Goal: Task Accomplishment & Management: Manage account settings

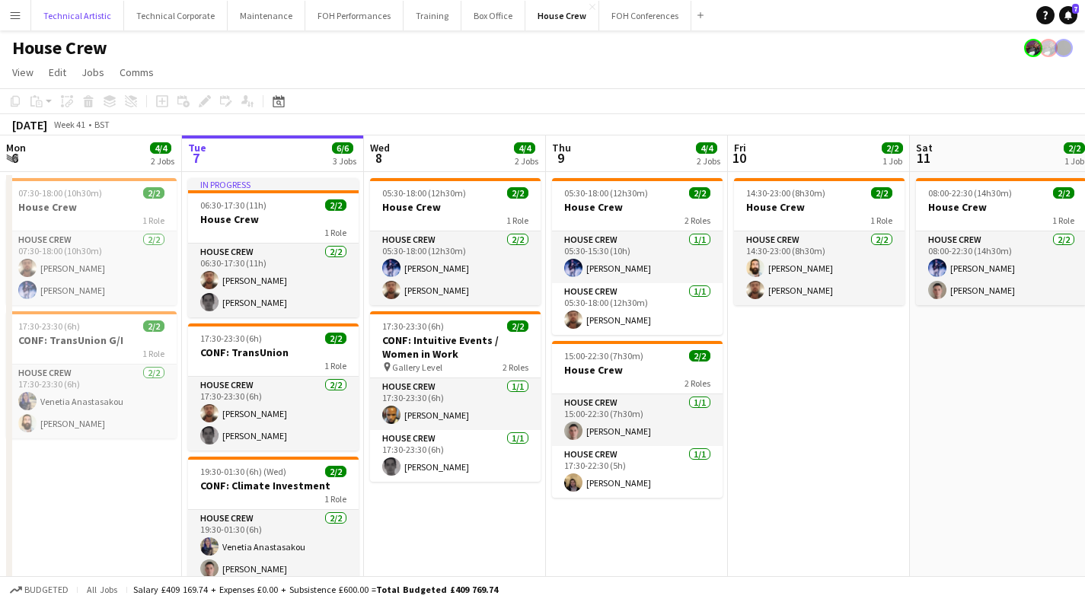
click at [91, 12] on button "Technical Artistic Close" at bounding box center [77, 16] width 93 height 30
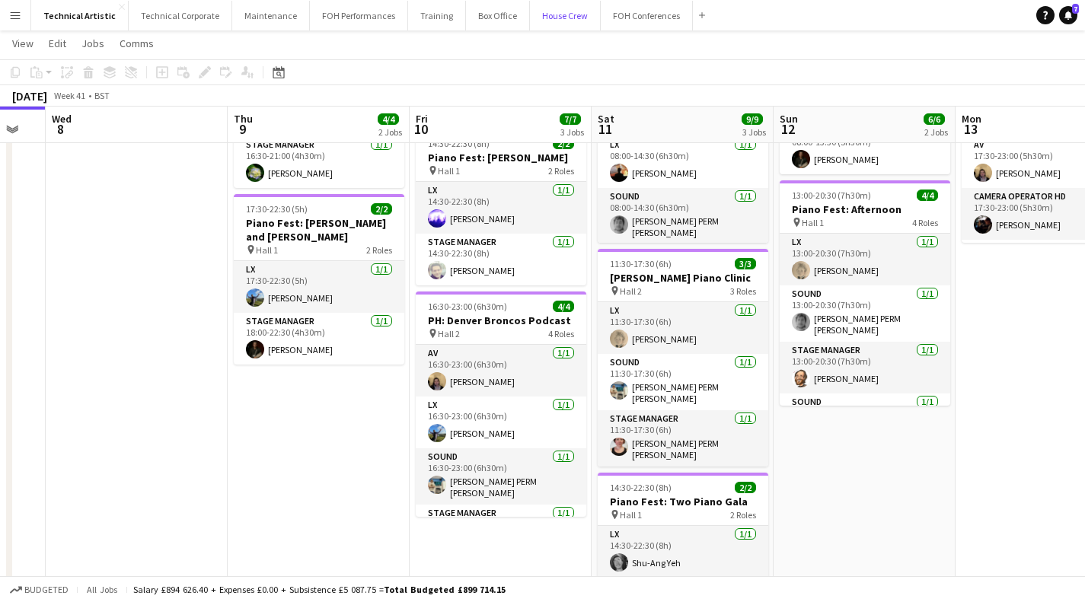
click at [556, 8] on button "House Crew Close" at bounding box center [565, 16] width 71 height 30
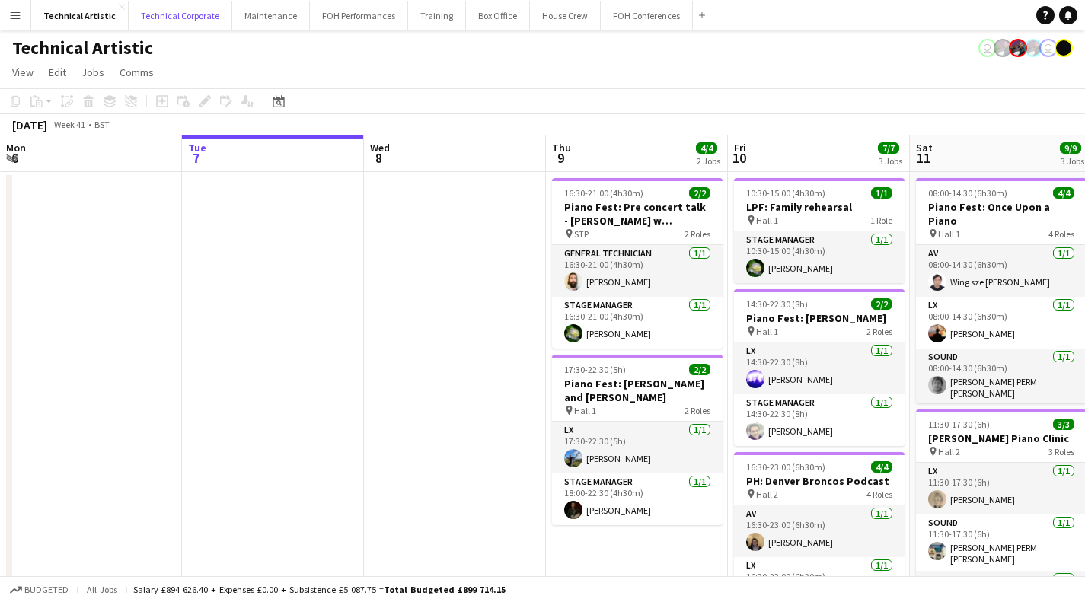
click at [161, 15] on button "Technical Corporate Close" at bounding box center [181, 16] width 104 height 30
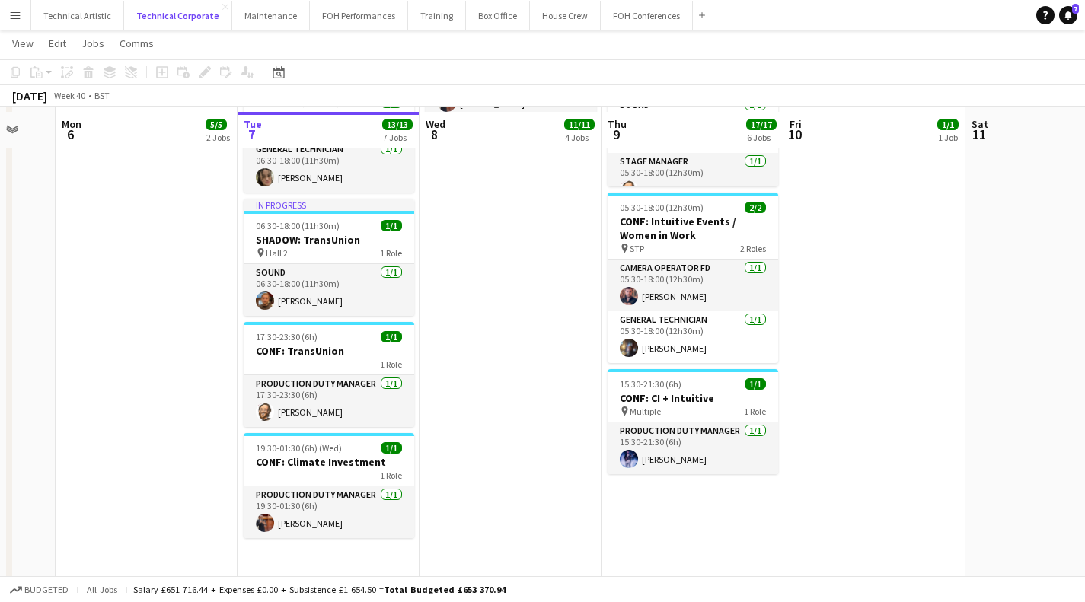
scroll to position [699, 0]
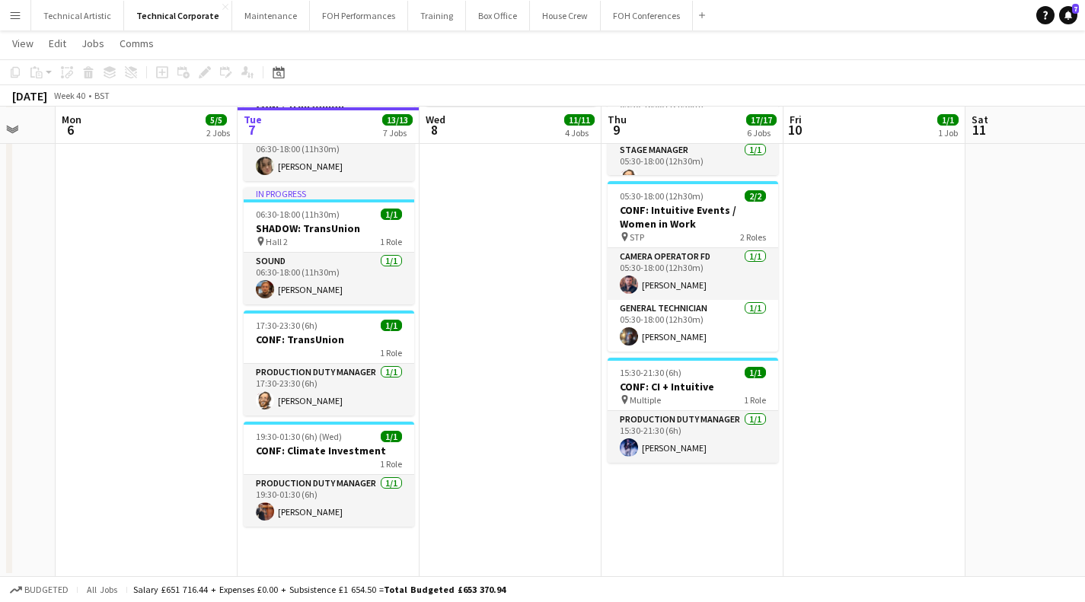
click at [542, 375] on app-date-cell "05:30-18:30 (13h) 7/7 CONF: Climate Investment pin Hall 2 7 Roles AV 1/1 05:30-…" at bounding box center [511, 24] width 182 height 1106
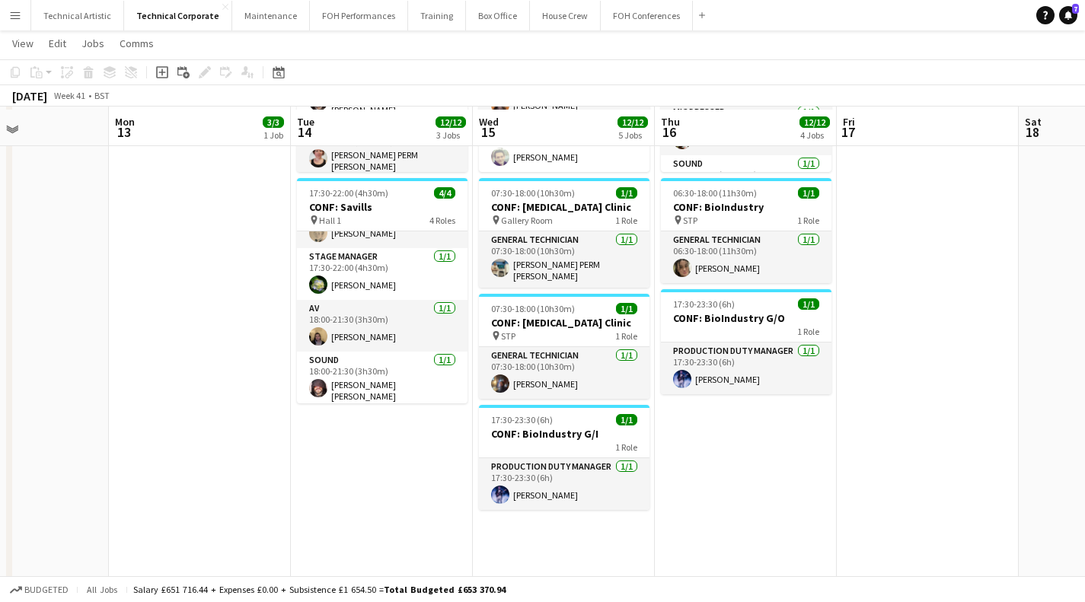
scroll to position [465, 0]
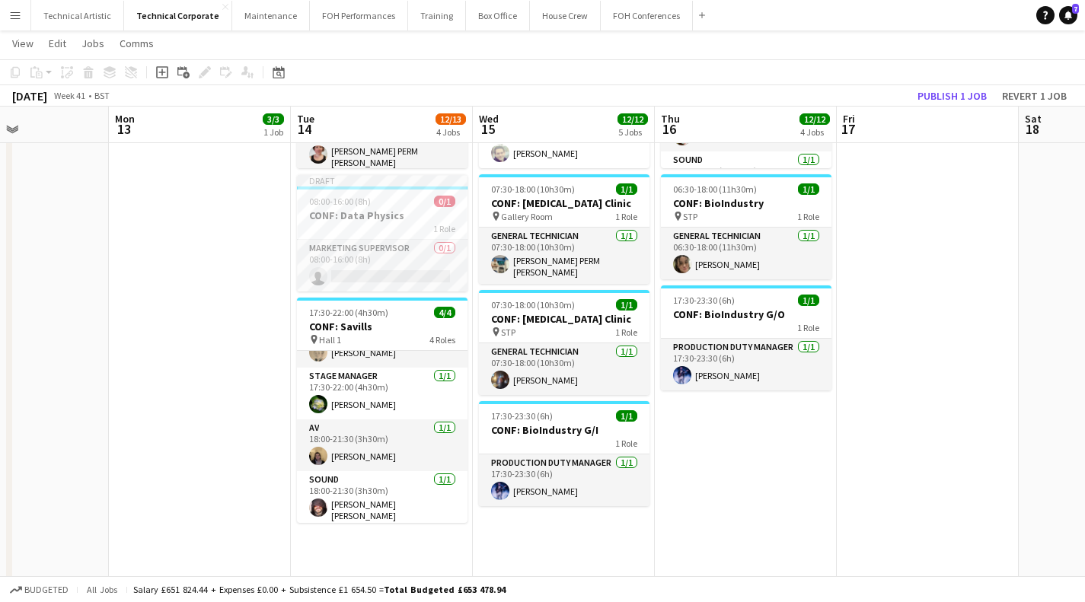
click at [335, 396] on app-card-role "Stage Manager 1/1 17:30-22:00 (4h30m) Ruth Shwer" at bounding box center [382, 394] width 171 height 52
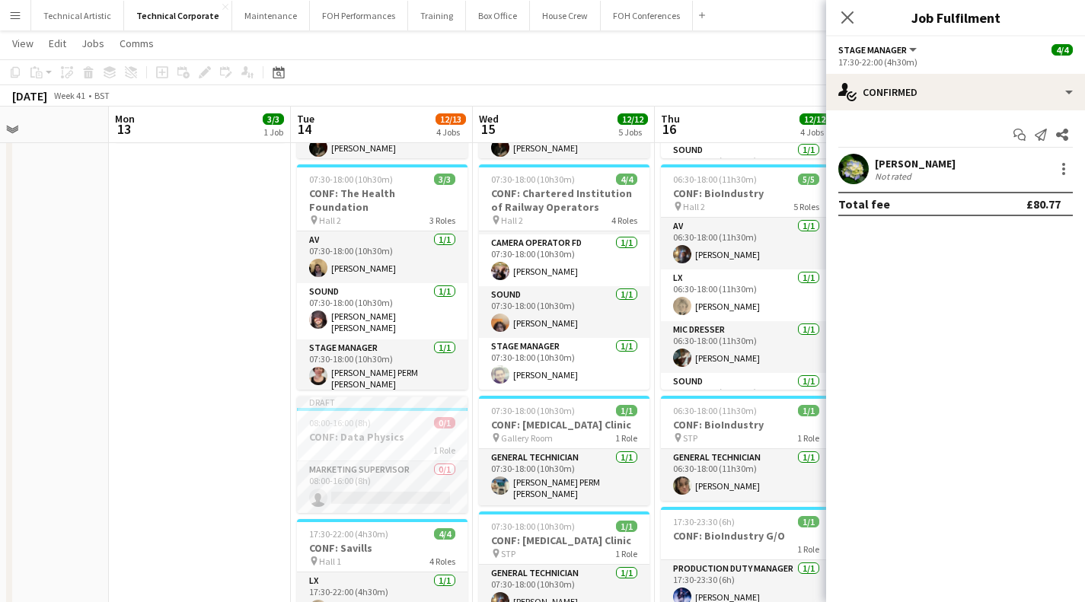
scroll to position [242, 0]
click at [851, 21] on icon at bounding box center [848, 17] width 12 height 12
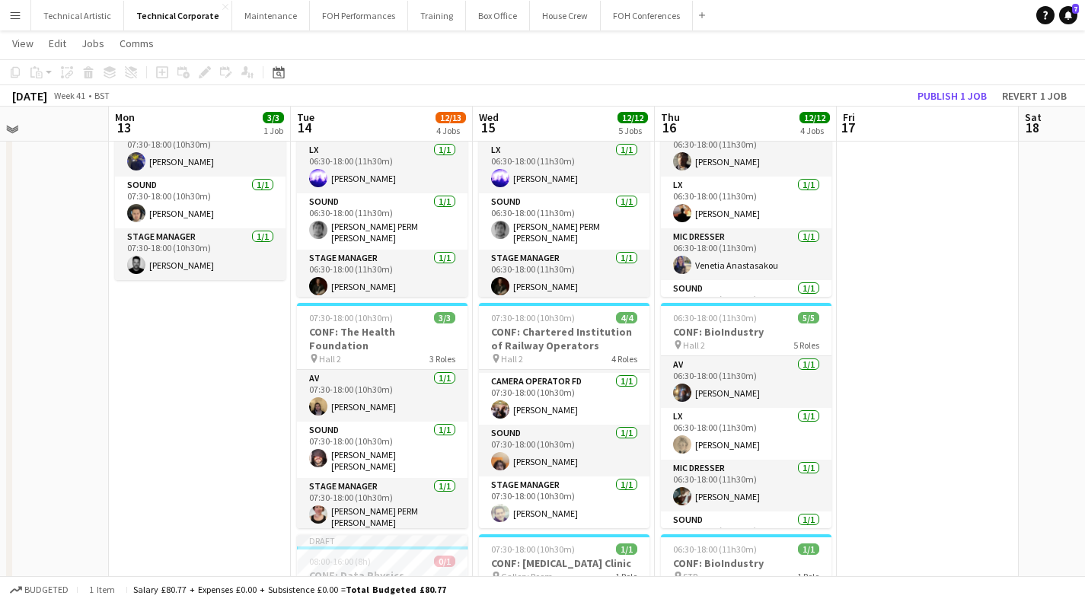
scroll to position [103, 0]
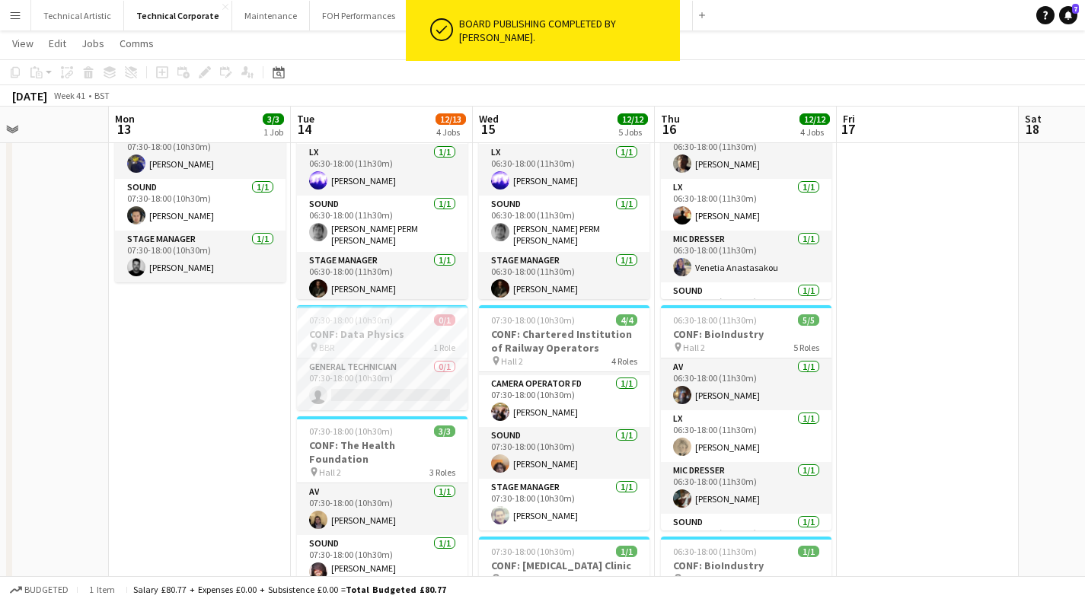
click at [399, 381] on app-card-role "General Technician 0/1 07:30-18:00 (10h30m) single-neutral-actions" at bounding box center [382, 385] width 171 height 52
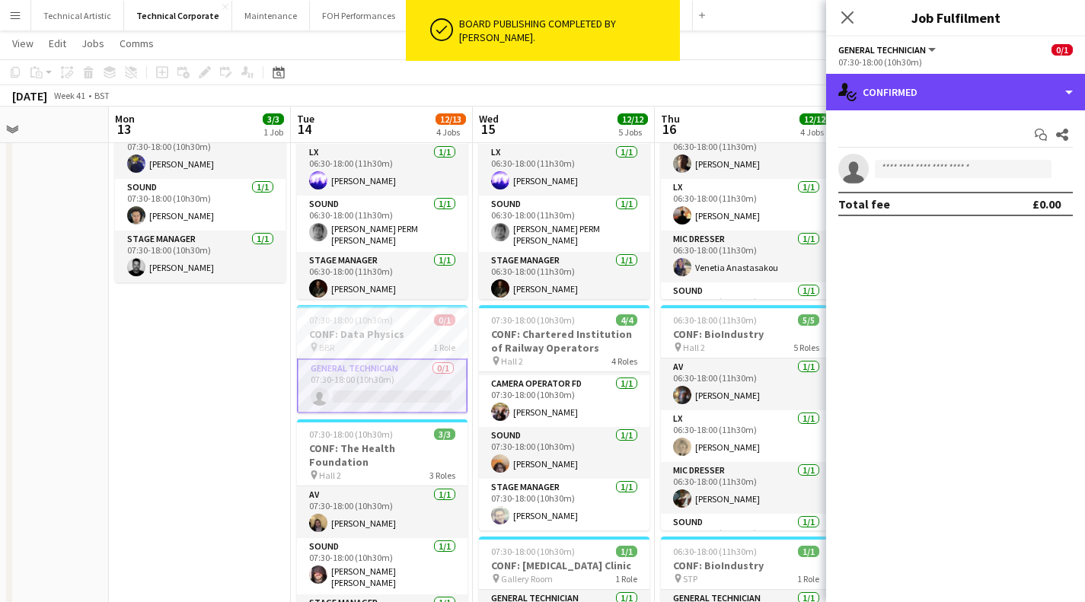
click at [890, 85] on div "single-neutral-actions-check-2 Confirmed" at bounding box center [955, 92] width 259 height 37
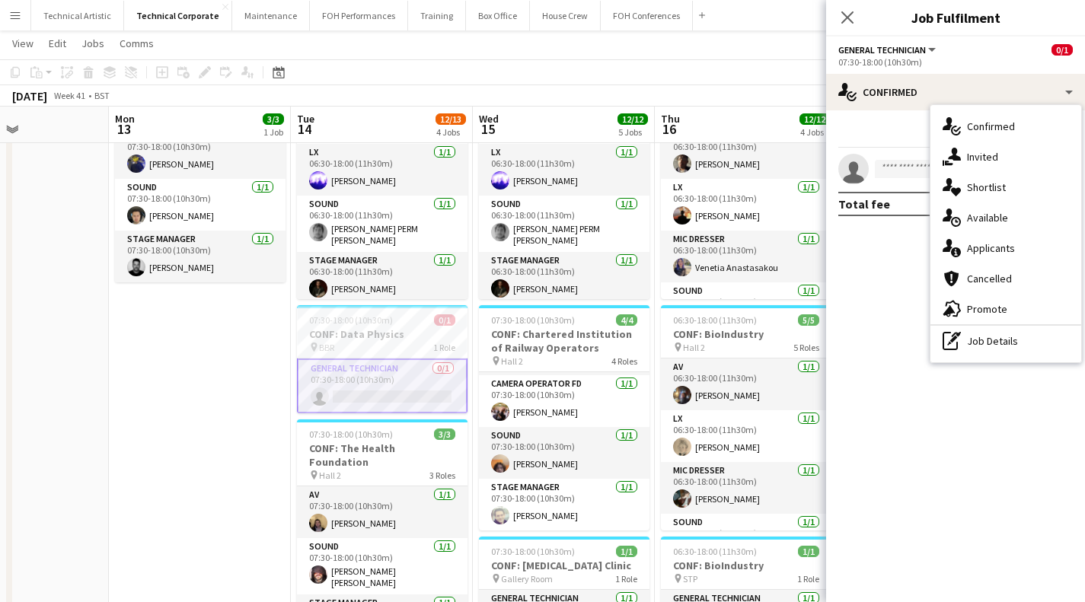
click at [1015, 227] on div "single-neutral-actions-upload Available" at bounding box center [1006, 218] width 151 height 30
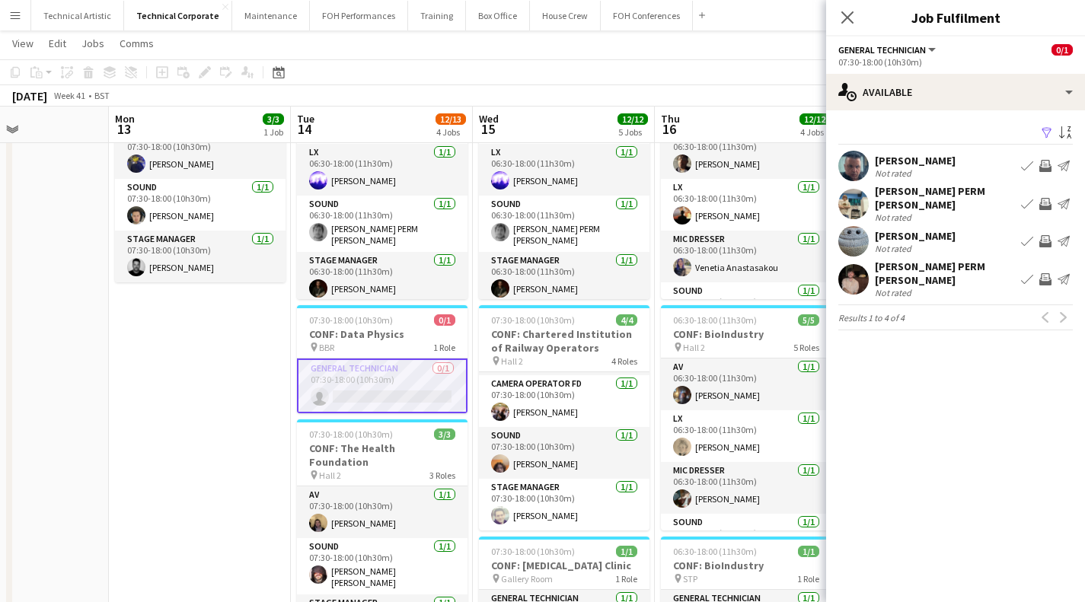
click at [837, 24] on div "Close pop-in" at bounding box center [847, 17] width 43 height 35
click at [852, 11] on icon "Close pop-in" at bounding box center [848, 17] width 12 height 12
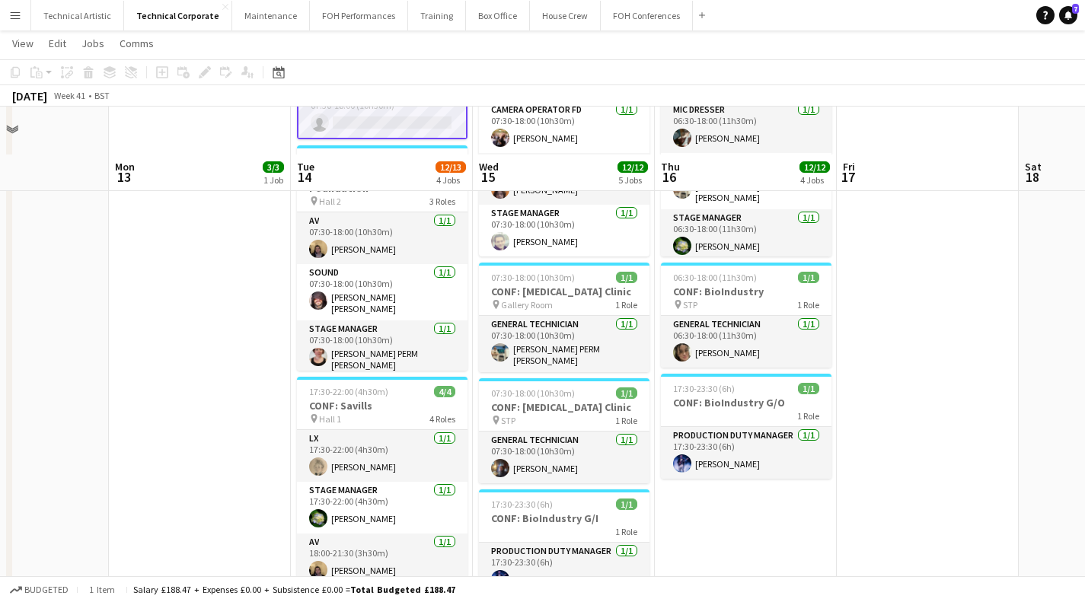
scroll to position [454, 0]
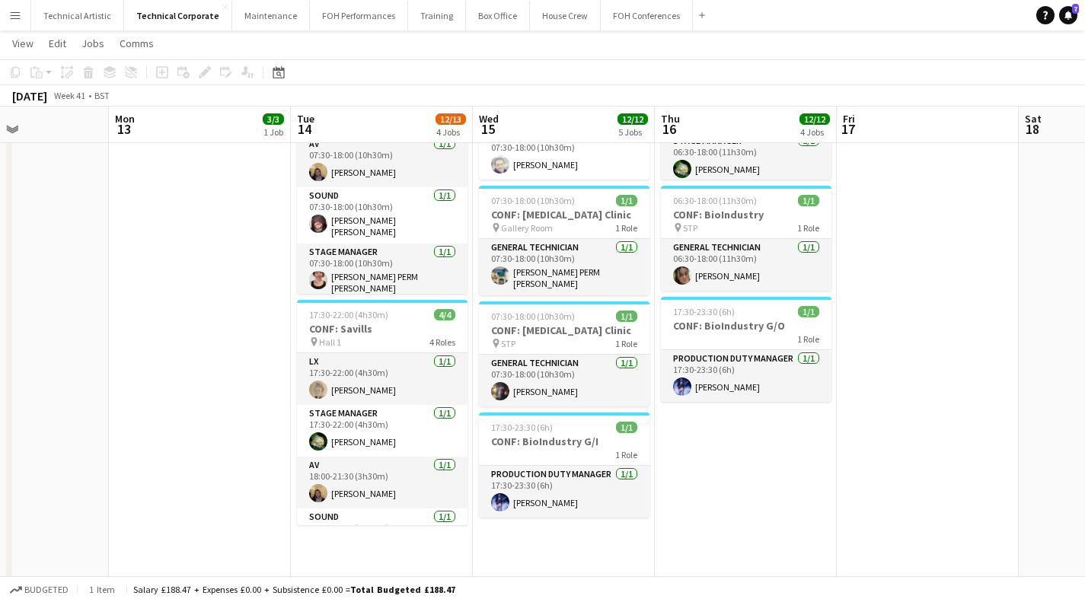
click at [526, 283] on app-card-role "General Technician 1/1 07:30-18:00 (10h30m) Thomas PERM Alston" at bounding box center [564, 267] width 171 height 56
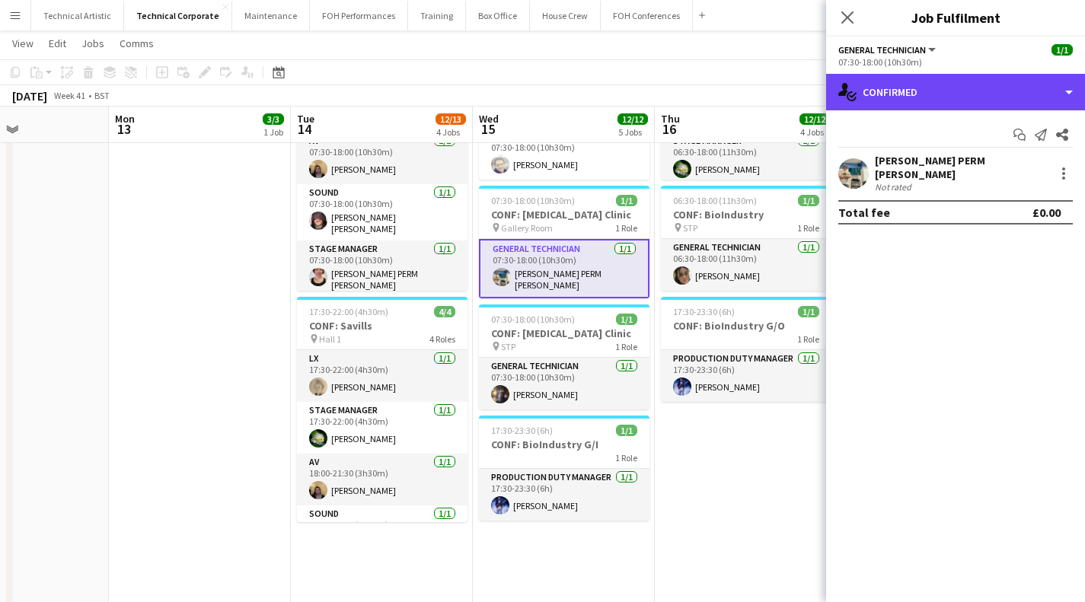
click at [885, 98] on div "single-neutral-actions-check-2 Confirmed" at bounding box center [955, 92] width 259 height 37
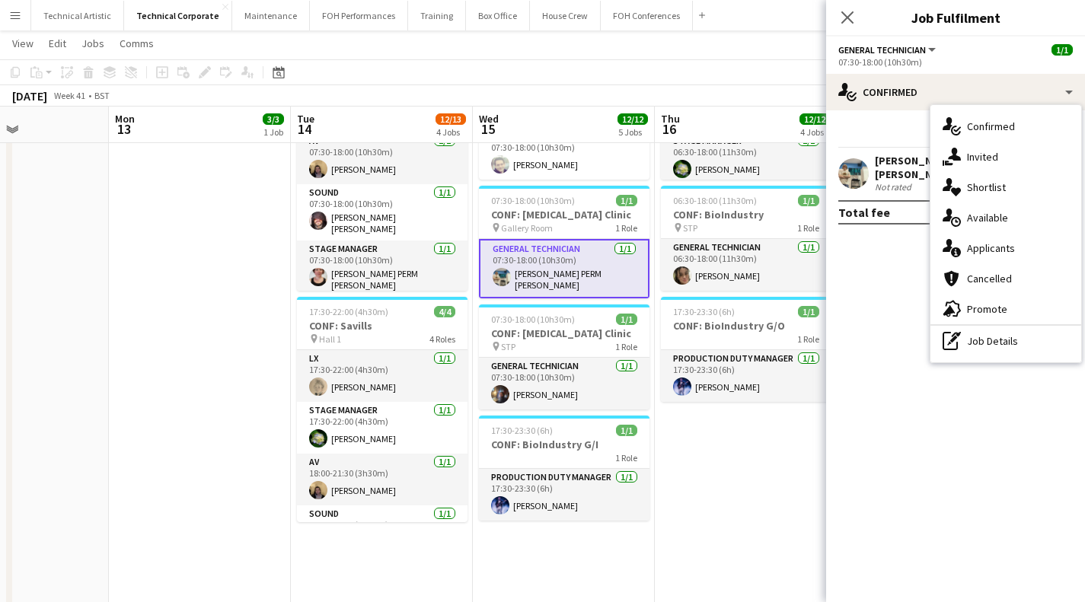
click at [970, 231] on div "single-neutral-actions-upload Available" at bounding box center [1006, 218] width 151 height 30
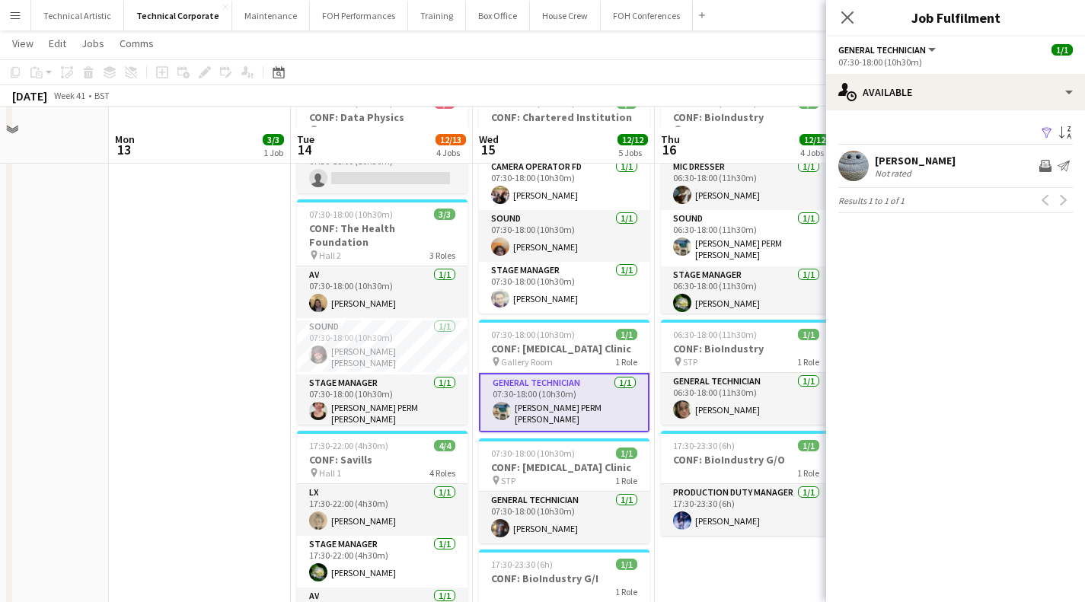
scroll to position [343, 0]
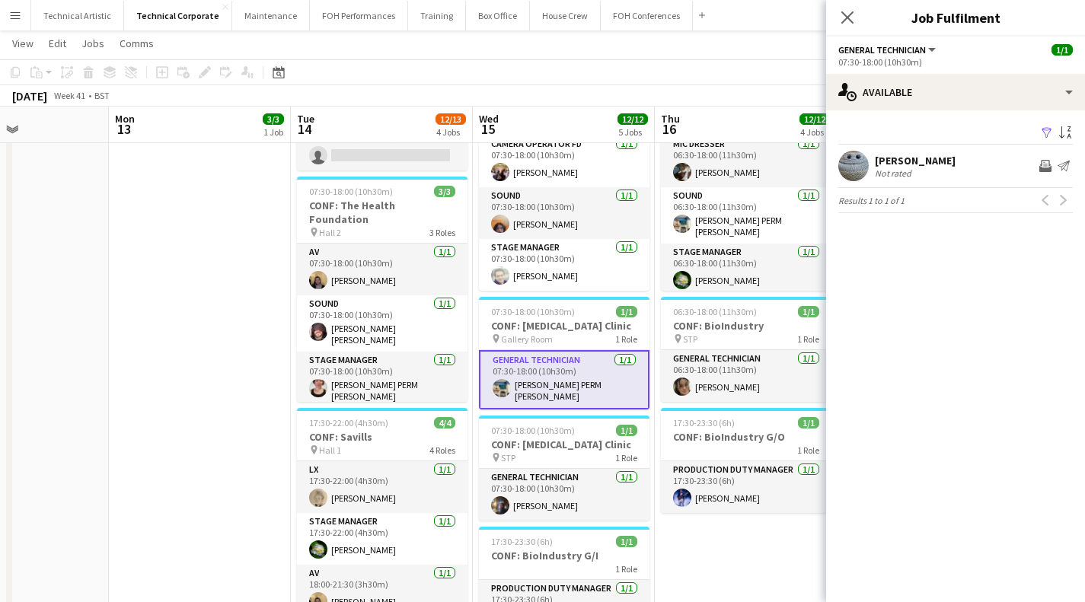
click at [677, 103] on div "October 2025 Week 41 • BST" at bounding box center [542, 95] width 1085 height 21
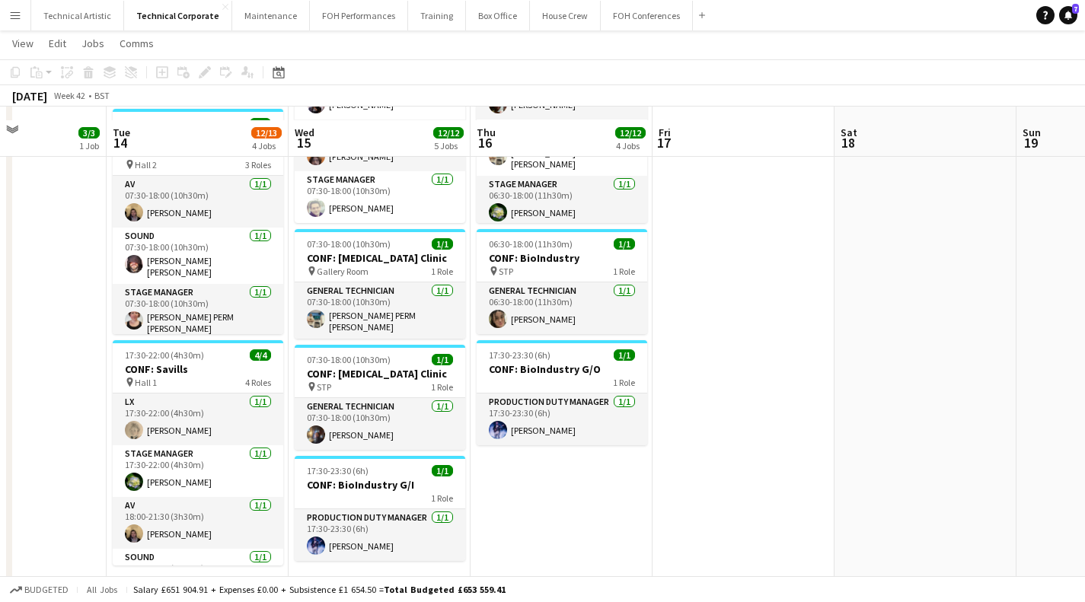
scroll to position [425, 0]
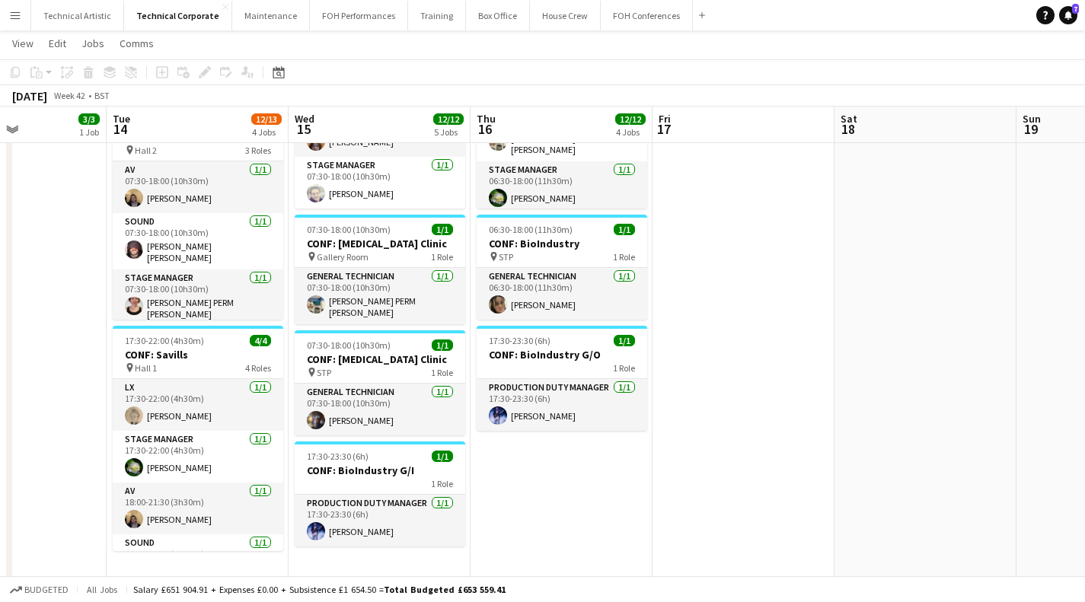
click at [789, 56] on app-page-menu "View Day view expanded Day view collapsed Month view Date picker Jump to today …" at bounding box center [542, 44] width 1085 height 29
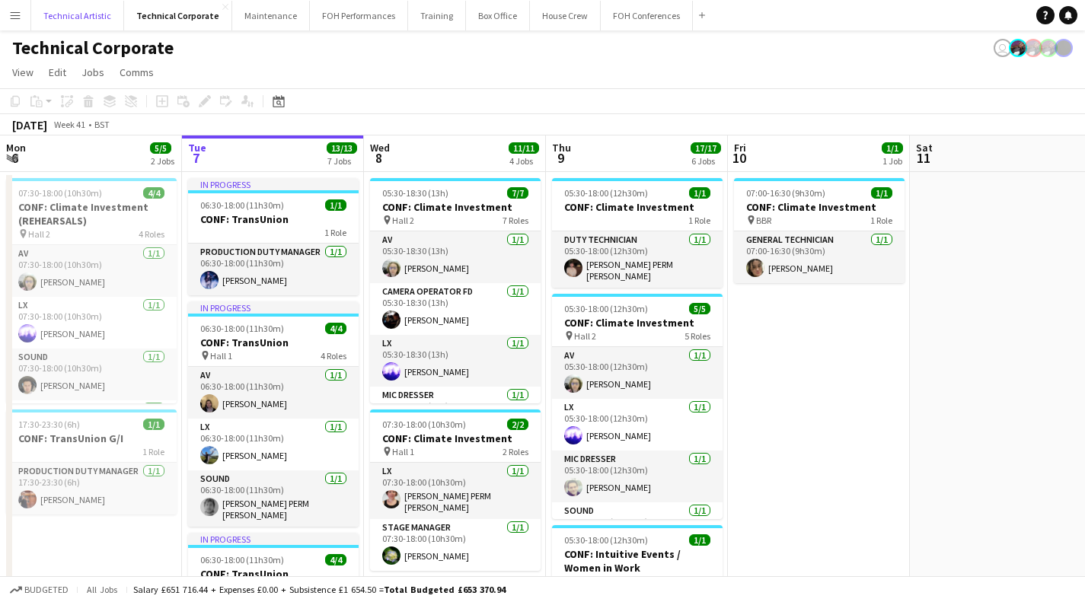
click at [69, 15] on button "Technical Artistic Close" at bounding box center [77, 16] width 93 height 30
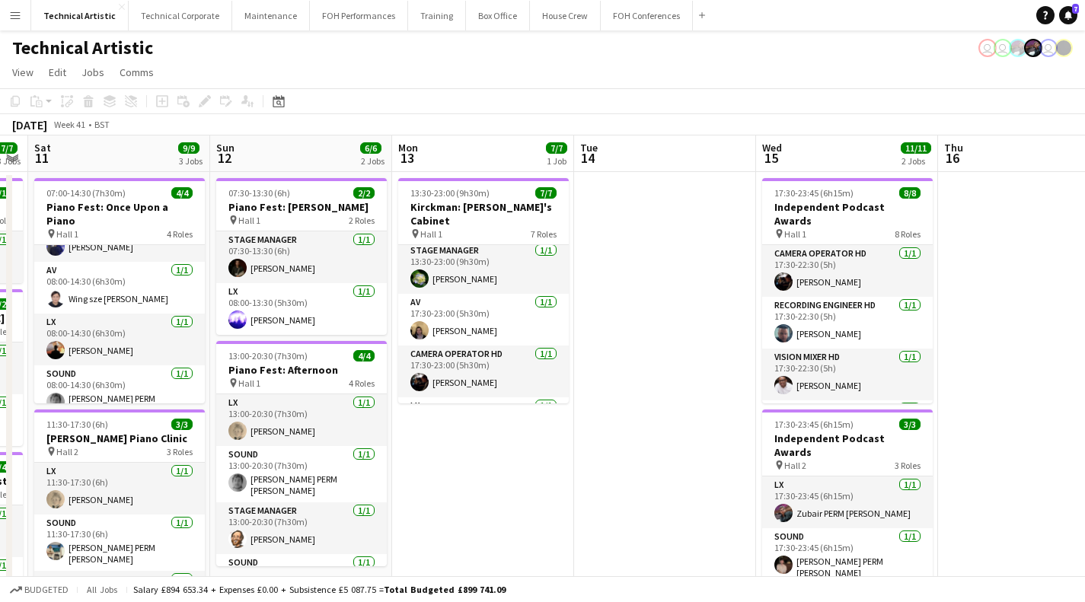
scroll to position [0, 519]
click at [461, 315] on app-card-role "AV 1/1 17:30-23:00 (5h30m) James Reyes-Gomez" at bounding box center [483, 320] width 171 height 52
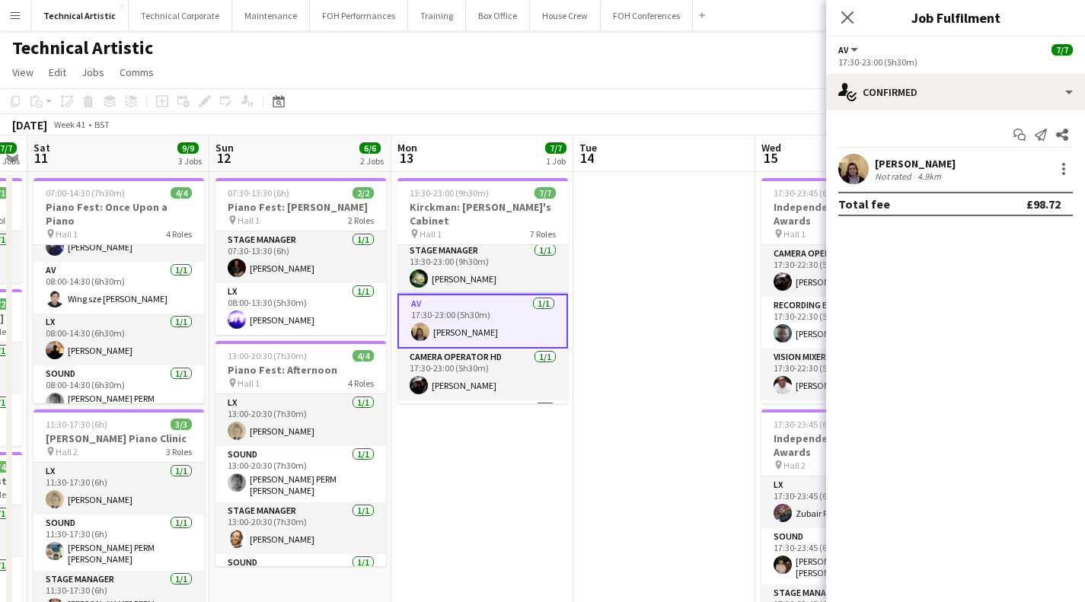
scroll to position [40, 0]
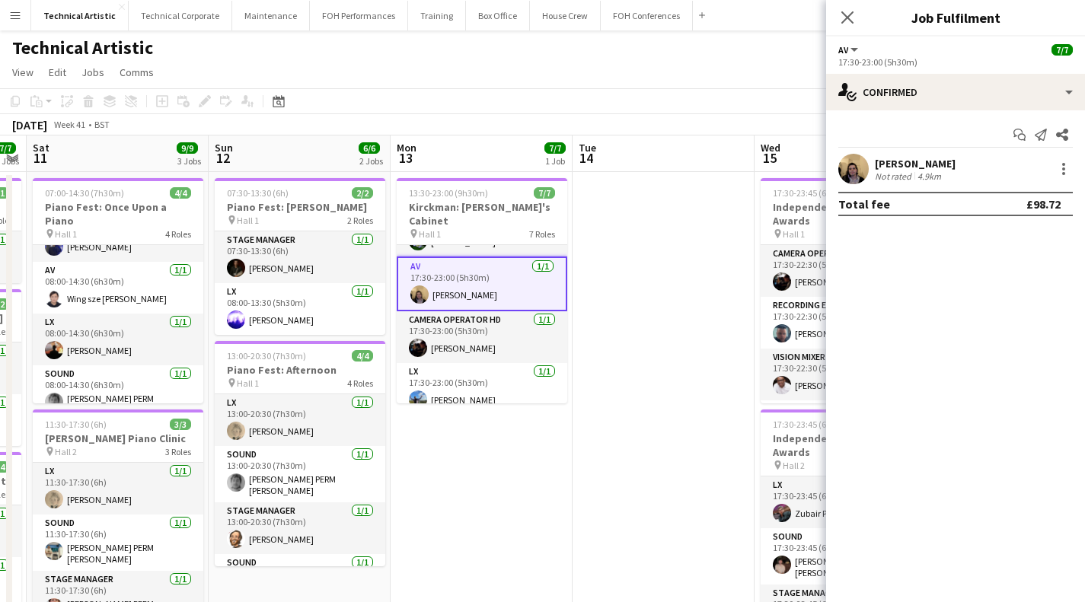
drag, startPoint x: 461, startPoint y: 315, endPoint x: 470, endPoint y: 302, distance: 15.8
click at [470, 302] on app-calendar-viewport "Wed 8 Thu 9 4/4 2 Jobs Fri 10 7/7 3 Jobs Sat 11 9/9 3 Jobs Sun 12 6/6 2 Jobs Mo…" at bounding box center [542, 515] width 1085 height 758
